Goal: Check status: Check status

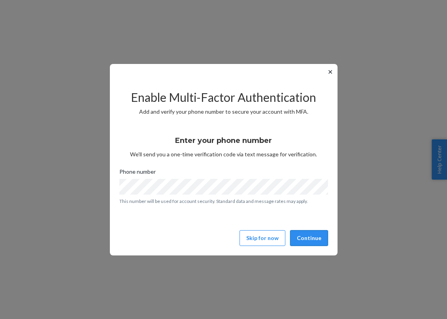
click at [308, 243] on button "Continue" at bounding box center [309, 238] width 38 height 16
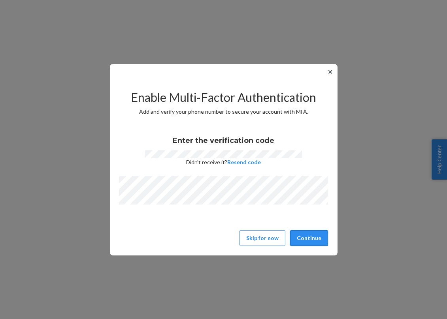
click at [311, 233] on button "Continue" at bounding box center [309, 238] width 38 height 16
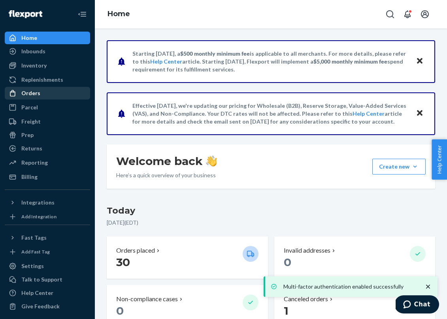
click at [58, 95] on div "Orders" at bounding box center [48, 93] width 84 height 11
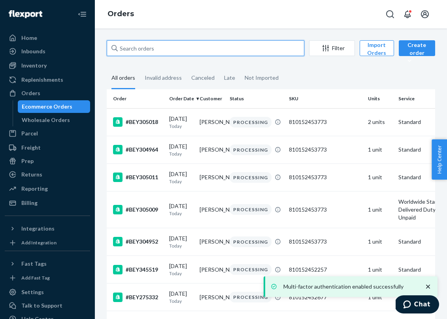
click at [187, 49] on input "text" at bounding box center [206, 48] width 198 height 16
paste input "#7815187431728"
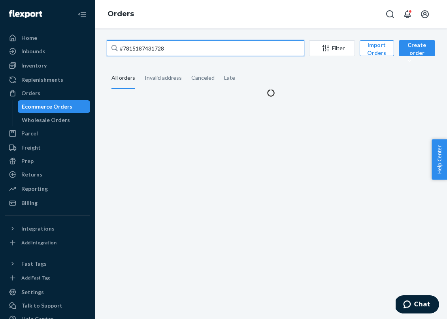
click at [122, 48] on input "#7815187431728" at bounding box center [206, 48] width 198 height 16
type input "7815187431728"
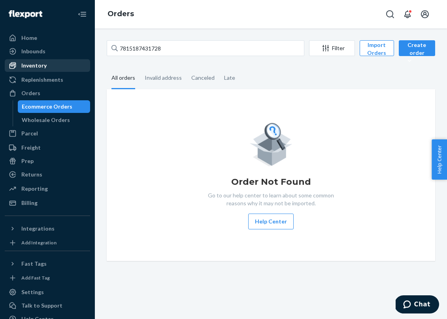
click at [54, 66] on div "Inventory" at bounding box center [48, 65] width 84 height 11
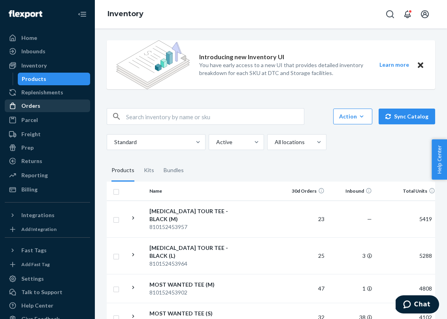
click at [40, 105] on div "Orders" at bounding box center [48, 105] width 84 height 11
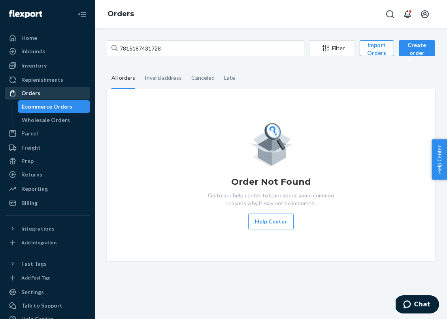
click at [28, 97] on div "Orders" at bounding box center [48, 93] width 84 height 11
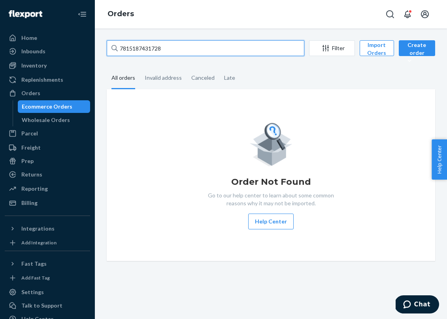
click at [269, 47] on input "7815187431728" at bounding box center [206, 48] width 198 height 16
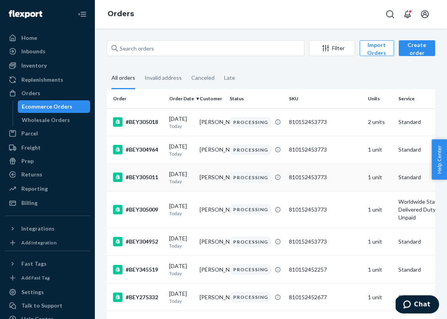
click at [150, 179] on div "#BEY305011" at bounding box center [138, 177] width 50 height 9
